Goal: Navigation & Orientation: Find specific page/section

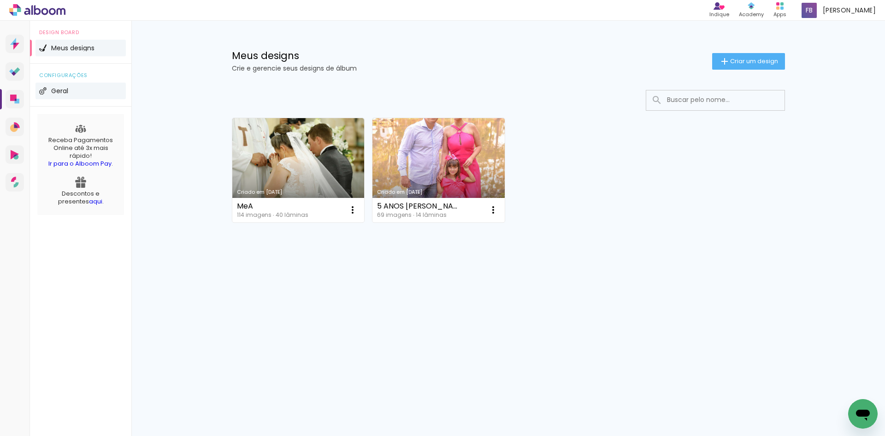
click at [107, 88] on li "Geral" at bounding box center [81, 91] width 90 height 17
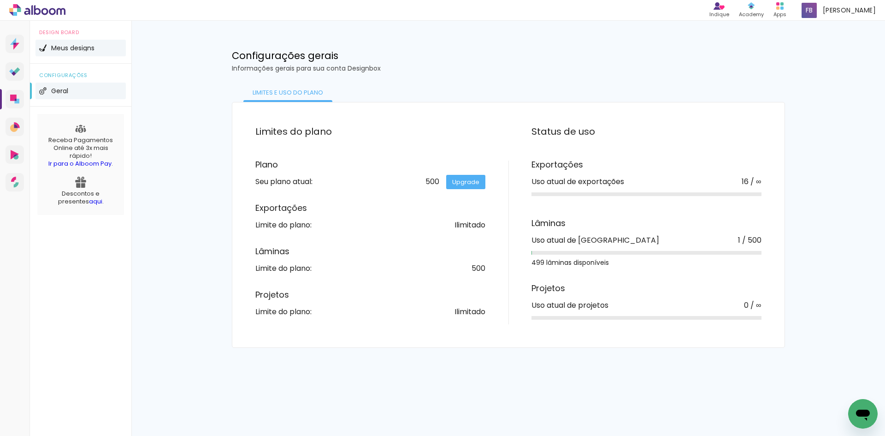
click at [90, 53] on li "Meus designs" at bounding box center [81, 48] width 90 height 17
